Goal: Find specific page/section: Find specific page/section

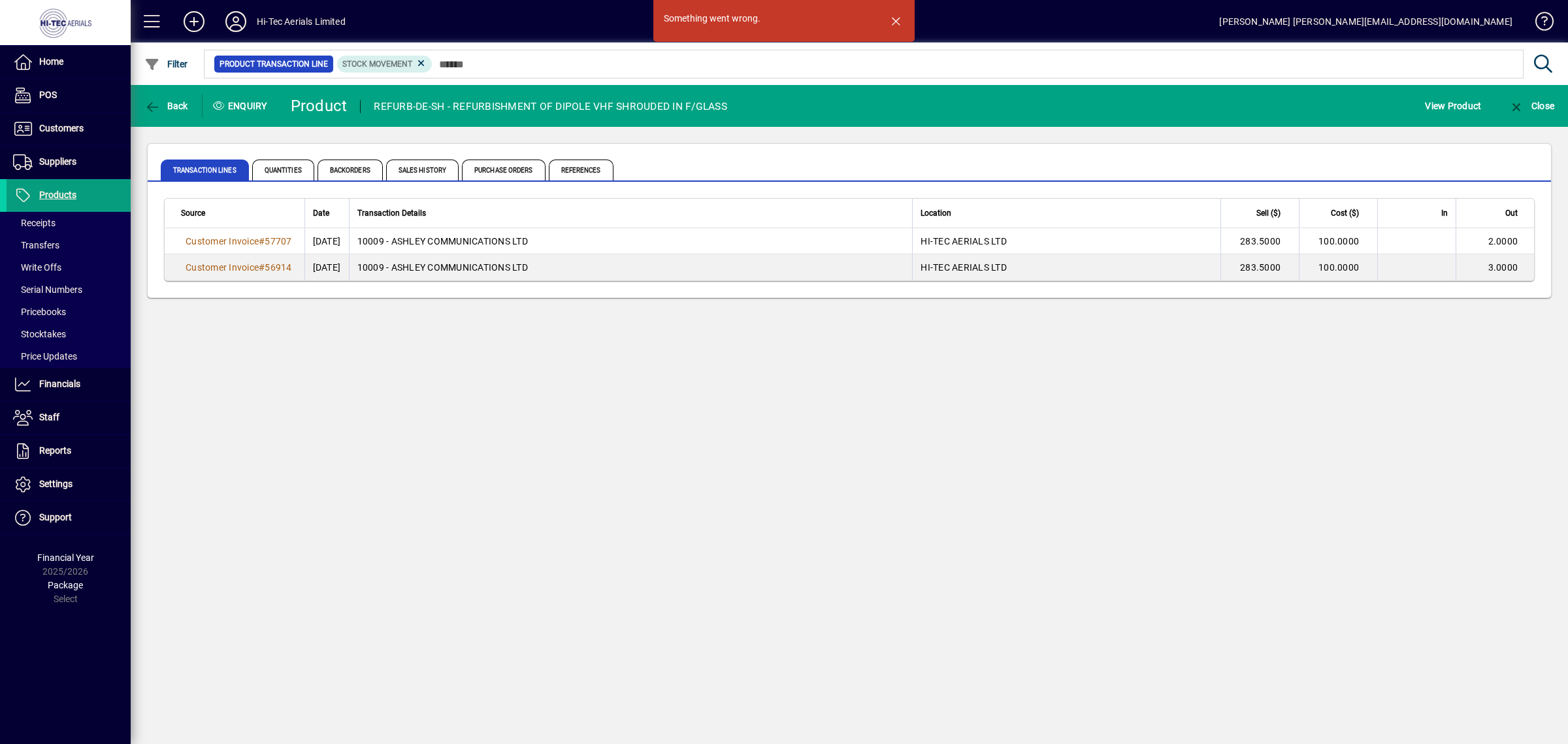
click at [898, 20] on span "button" at bounding box center [896, 21] width 31 height 31
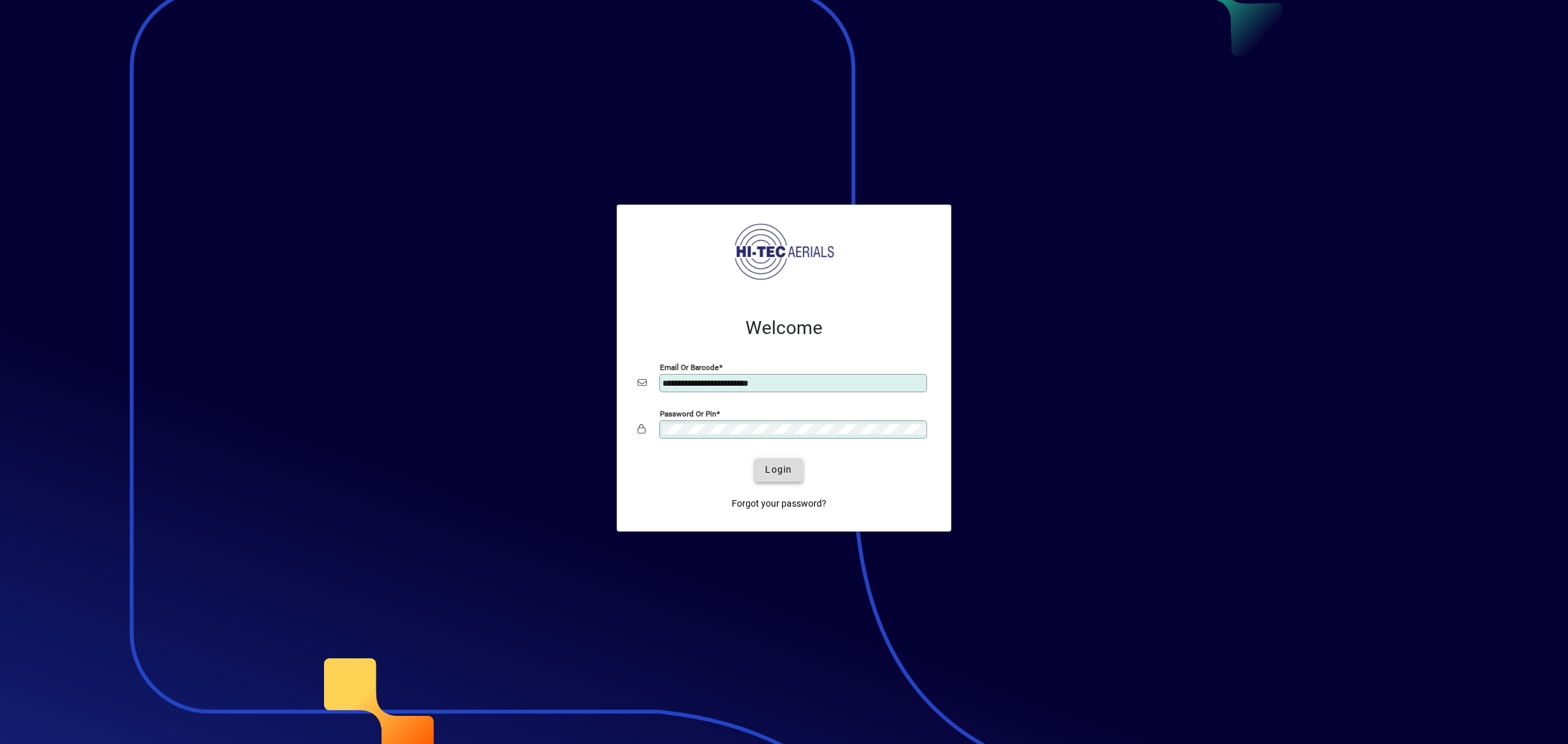
click at [765, 467] on span "submit" at bounding box center [779, 470] width 48 height 31
